Goal: Navigation & Orientation: Understand site structure

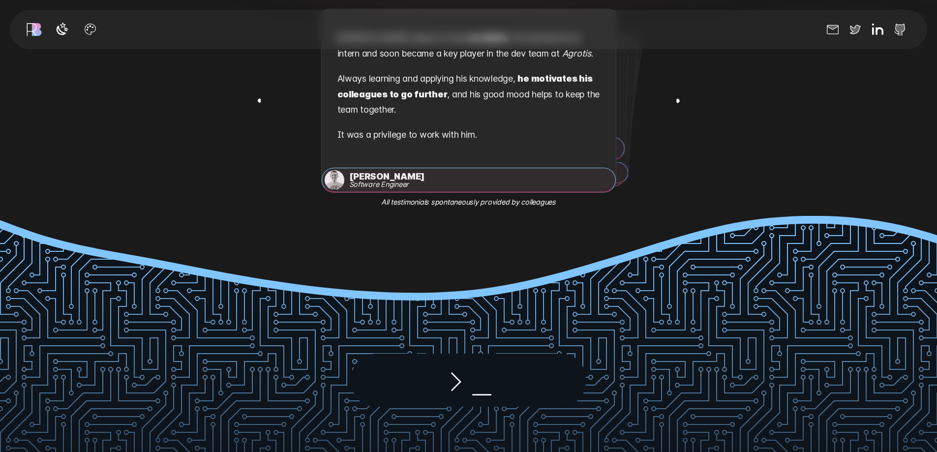
scroll to position [1968, 0]
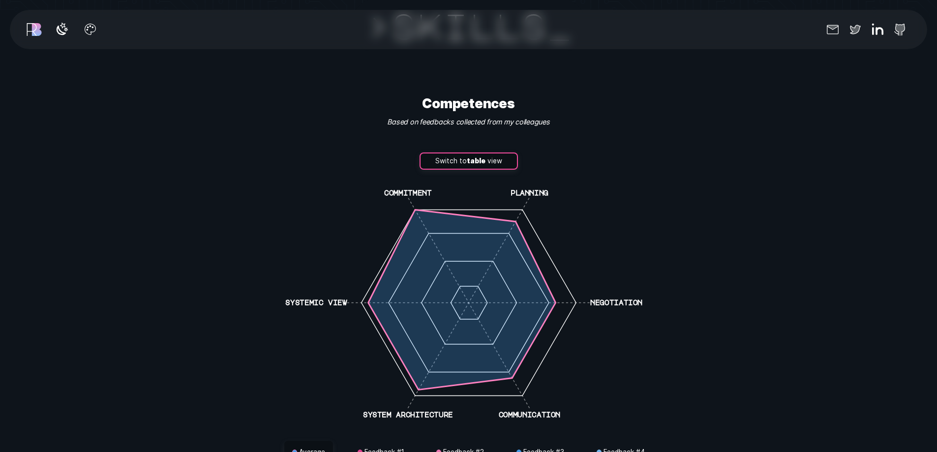
scroll to position [2755, 0]
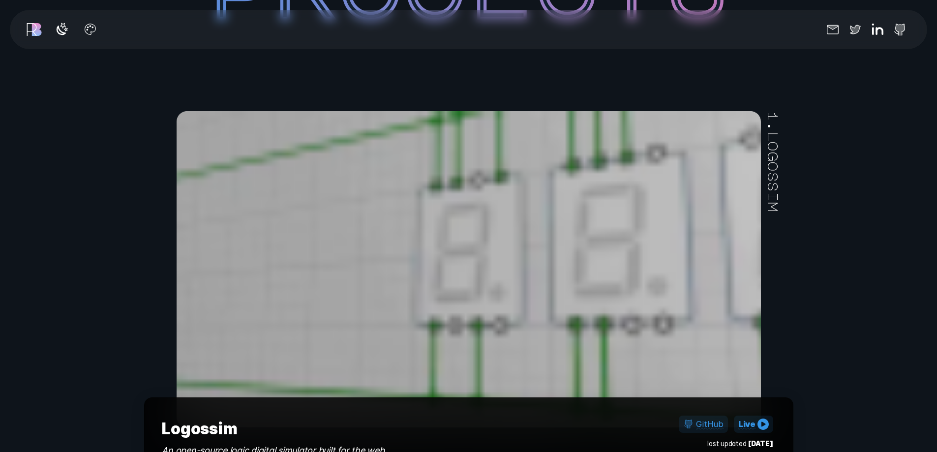
scroll to position [3935, 0]
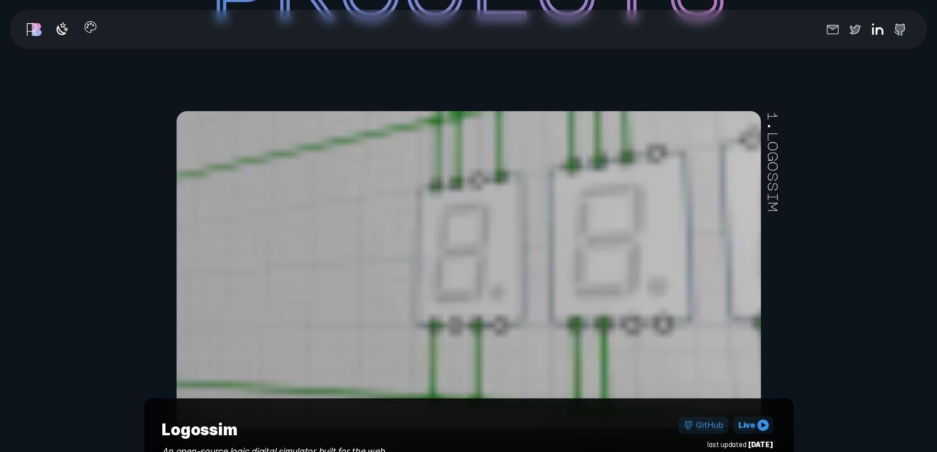
click at [89, 29] on icon "button" at bounding box center [90, 27] width 16 height 16
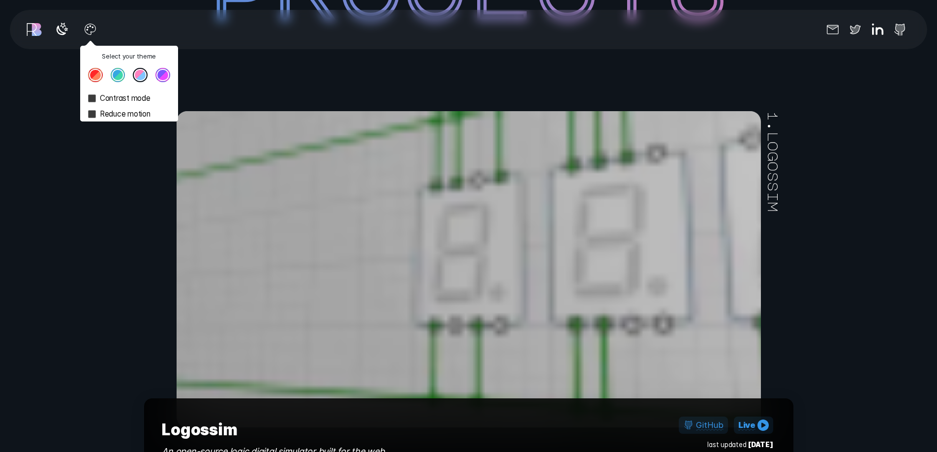
click at [122, 79] on button "Theme color select popover" at bounding box center [118, 75] width 15 height 15
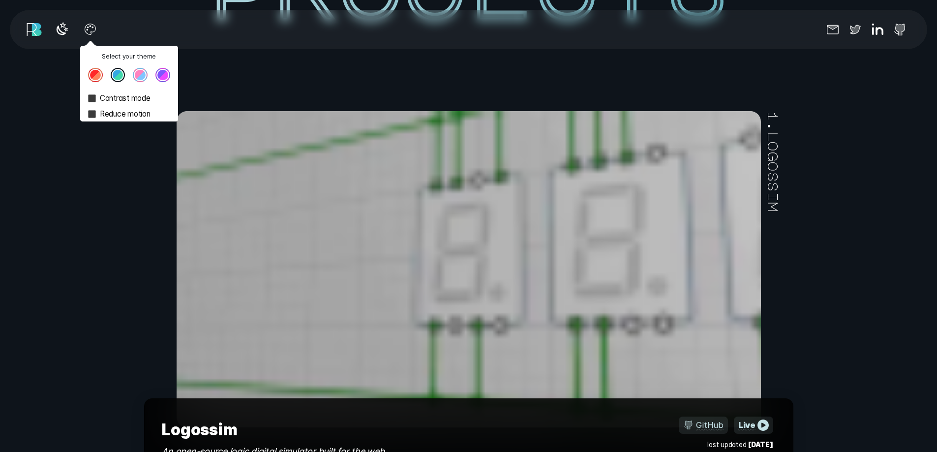
click at [136, 72] on button "Theme color select popover" at bounding box center [140, 75] width 15 height 15
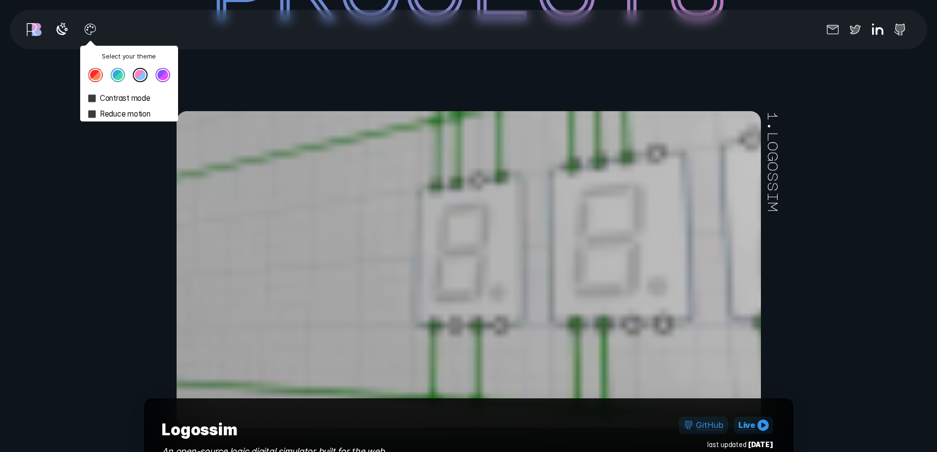
click at [168, 74] on button "Theme color select popover" at bounding box center [162, 75] width 15 height 15
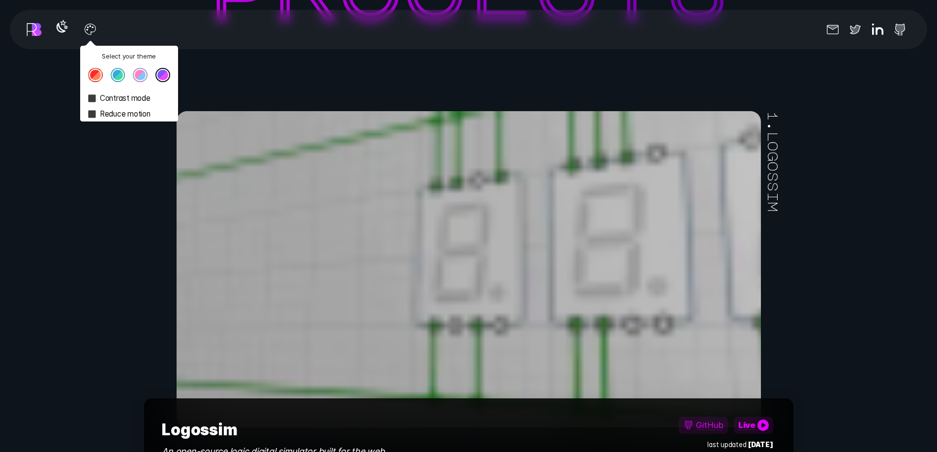
click at [61, 28] on icon "button" at bounding box center [62, 27] width 16 height 16
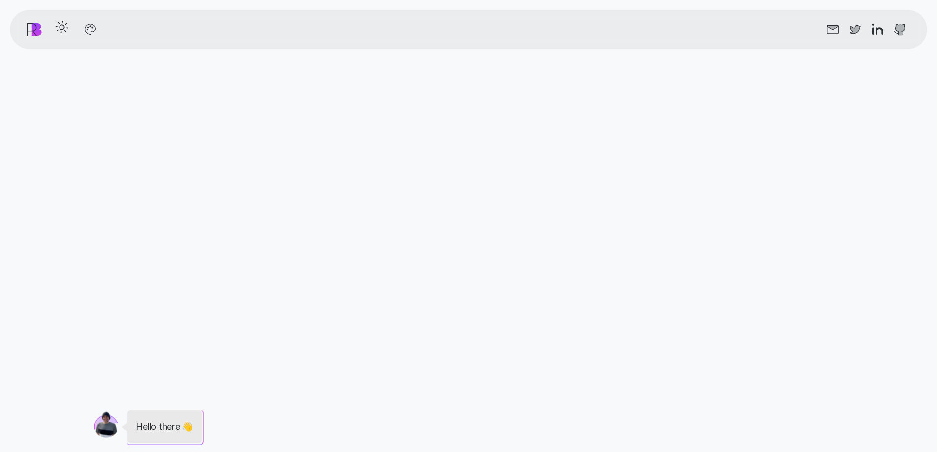
scroll to position [541, 0]
click at [89, 30] on icon "button" at bounding box center [90, 27] width 16 height 16
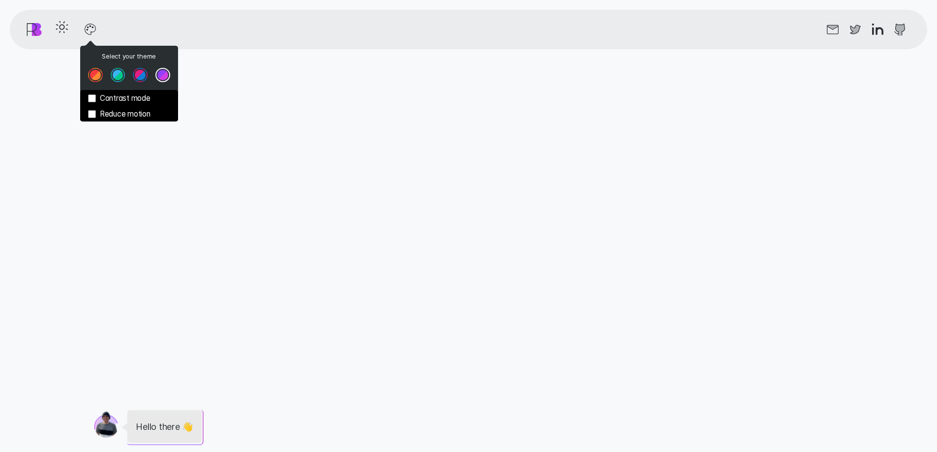
click at [117, 73] on button "Theme color select popover" at bounding box center [118, 75] width 15 height 15
click at [146, 77] on button "Theme color select popover" at bounding box center [140, 75] width 15 height 15
click at [94, 79] on button "Theme color select popover" at bounding box center [95, 75] width 15 height 15
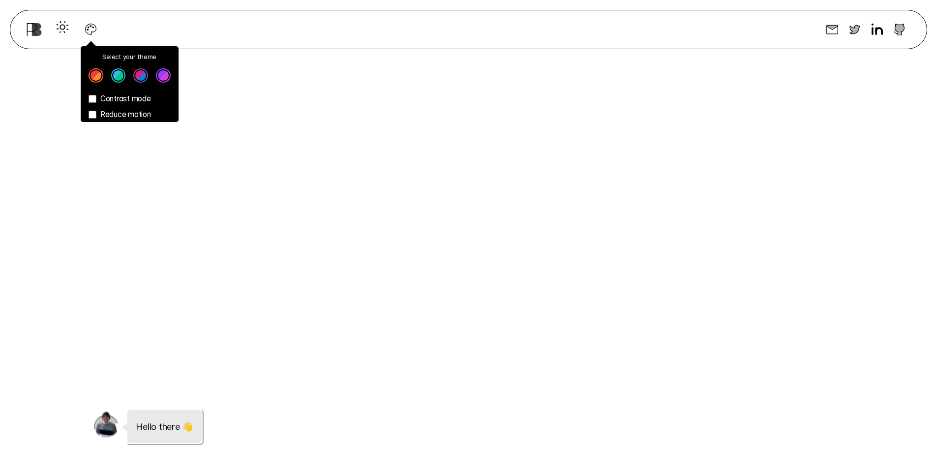
click at [270, 406] on div "Message from [PERSON_NAME] Hello there 👋" at bounding box center [469, 424] width 750 height 37
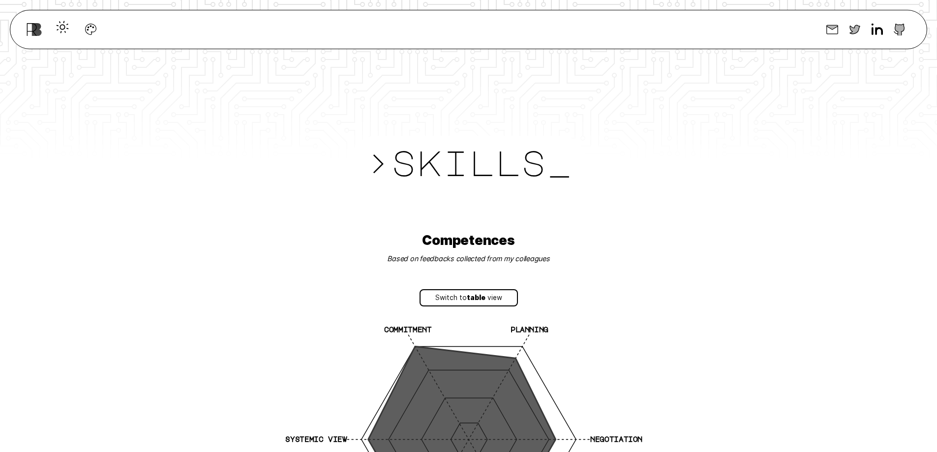
scroll to position [2607, 0]
